Goal: Find contact information: Find contact information

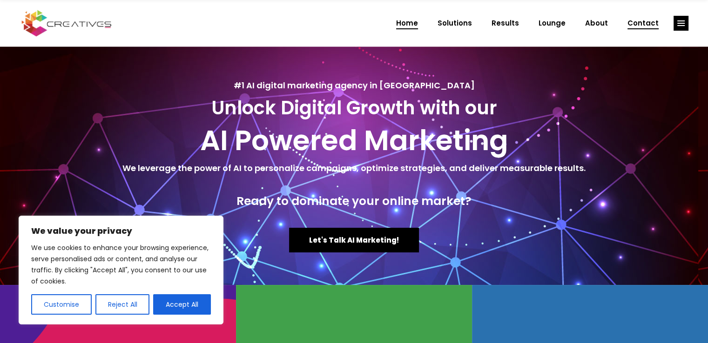
click at [655, 26] on span "Contact" at bounding box center [642, 23] width 31 height 24
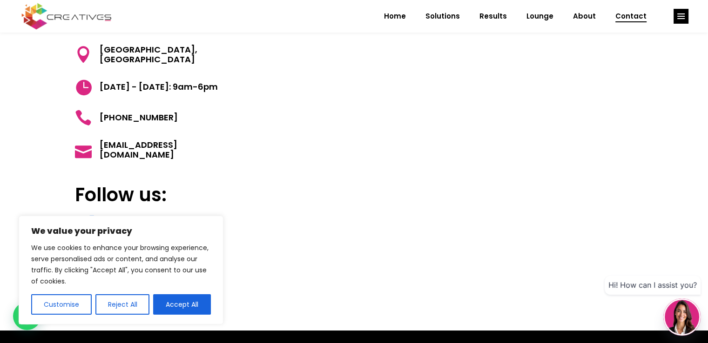
scroll to position [99, 0]
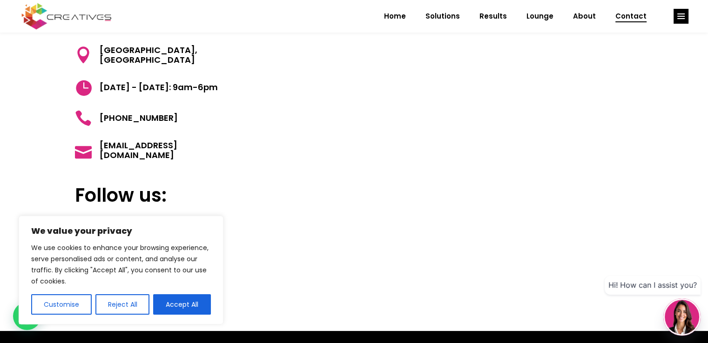
click at [128, 57] on span "[GEOGRAPHIC_DATA], [GEOGRAPHIC_DATA]" at bounding box center [166, 55] width 149 height 20
copy div "[GEOGRAPHIC_DATA], [GEOGRAPHIC_DATA]"
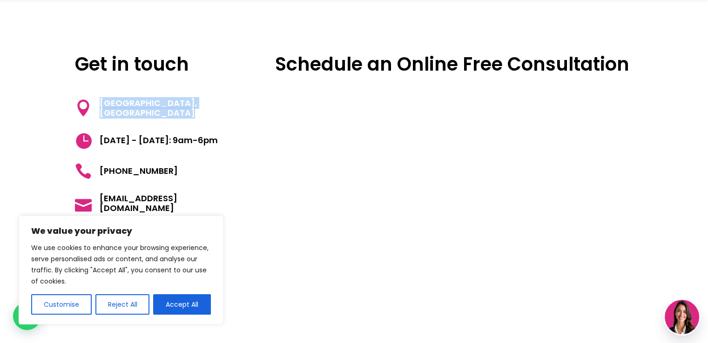
scroll to position [0, 0]
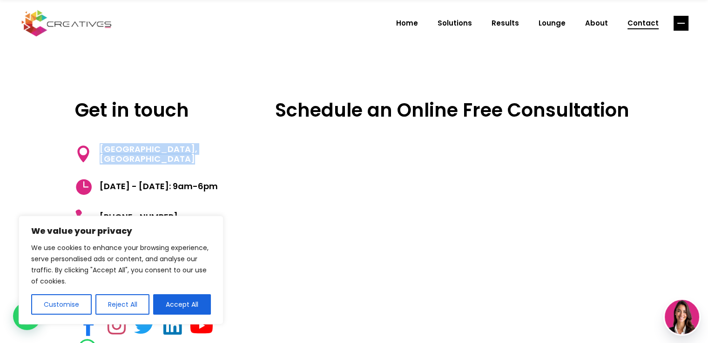
click at [675, 25] on rect "link" at bounding box center [680, 23] width 15 height 15
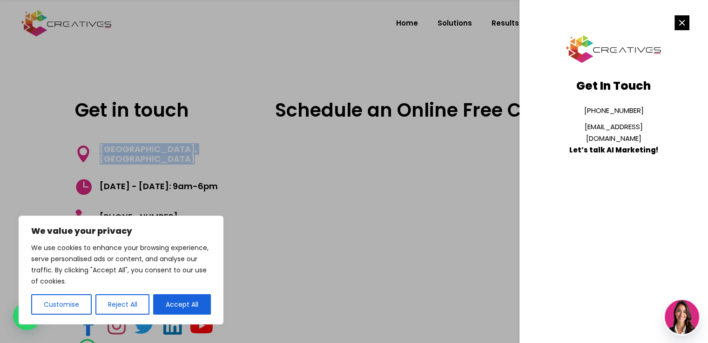
click at [680, 28] on rect "link" at bounding box center [681, 22] width 15 height 15
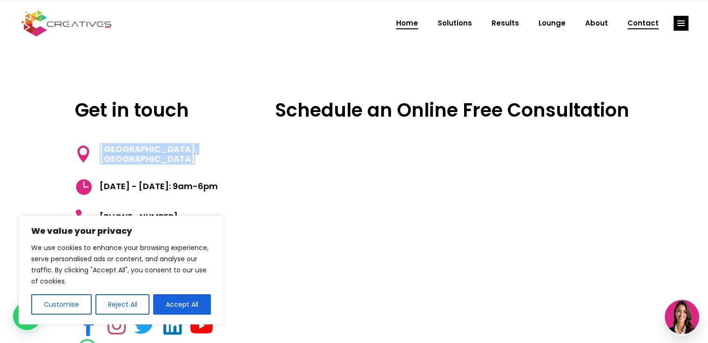
click at [413, 27] on span "Home" at bounding box center [407, 23] width 22 height 24
